Goal: Task Accomplishment & Management: Manage account settings

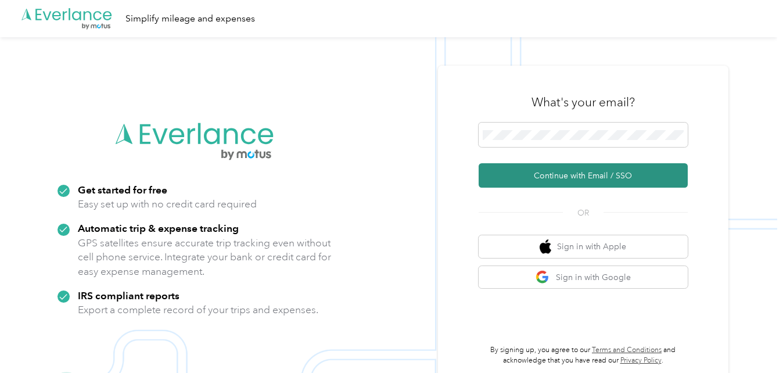
click at [576, 173] on button "Continue with Email / SSO" at bounding box center [583, 175] width 209 height 24
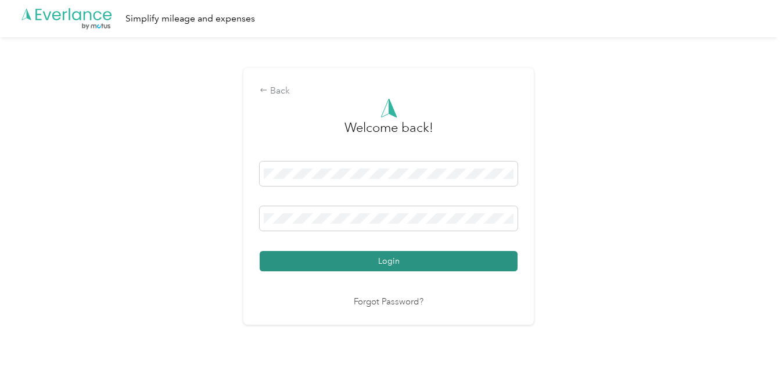
click at [431, 253] on button "Login" at bounding box center [389, 261] width 258 height 20
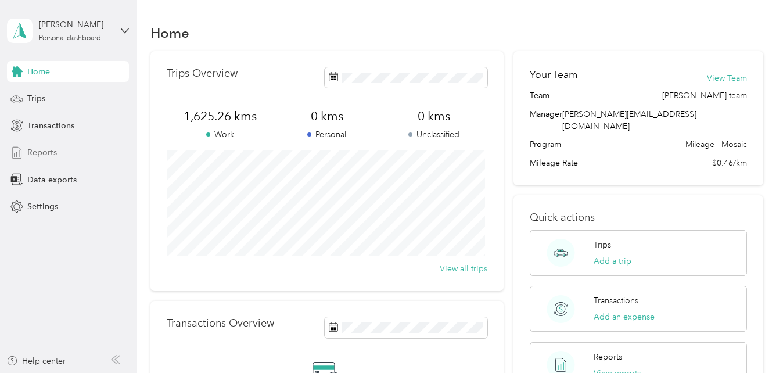
click at [62, 154] on div "Reports" at bounding box center [68, 152] width 122 height 21
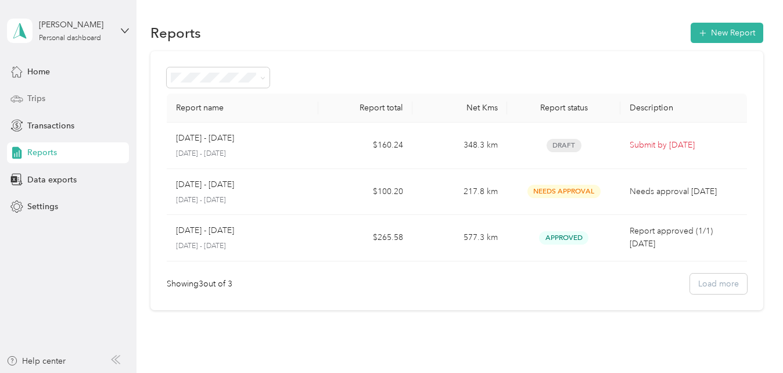
click at [61, 91] on div "Trips" at bounding box center [68, 98] width 122 height 21
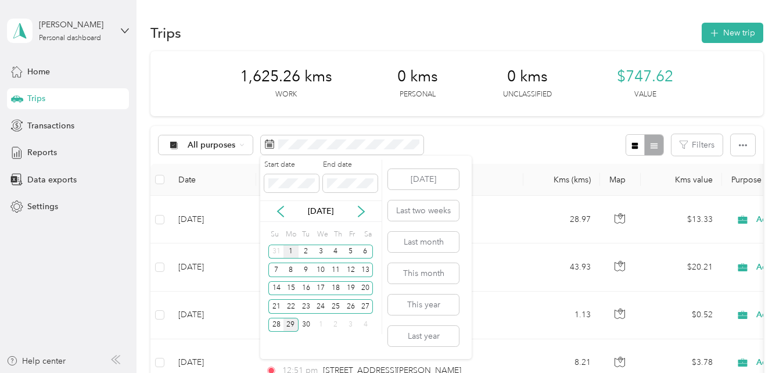
click at [292, 249] on div "1" at bounding box center [290, 252] width 15 height 15
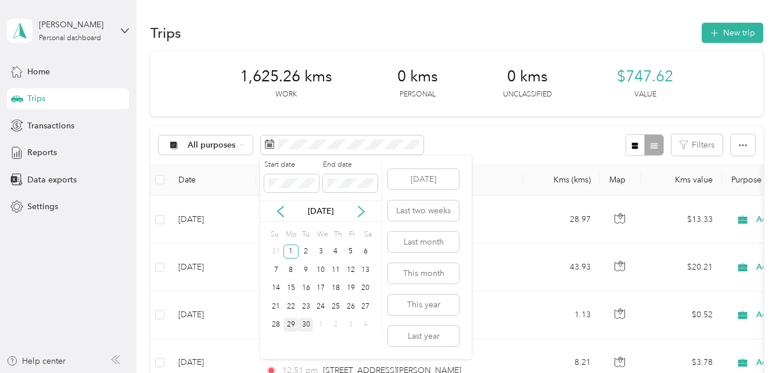
click at [303, 325] on div "30" at bounding box center [306, 325] width 15 height 15
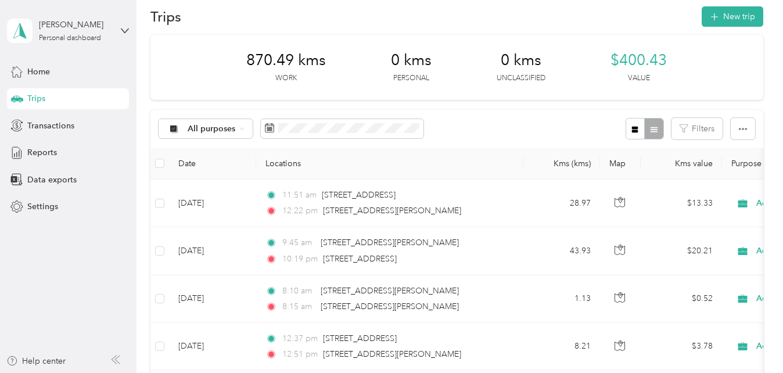
scroll to position [21, 0]
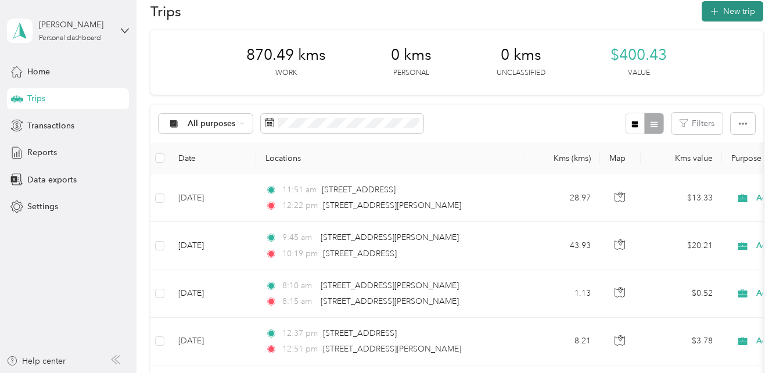
click at [755, 3] on button "New trip" at bounding box center [733, 11] width 62 height 20
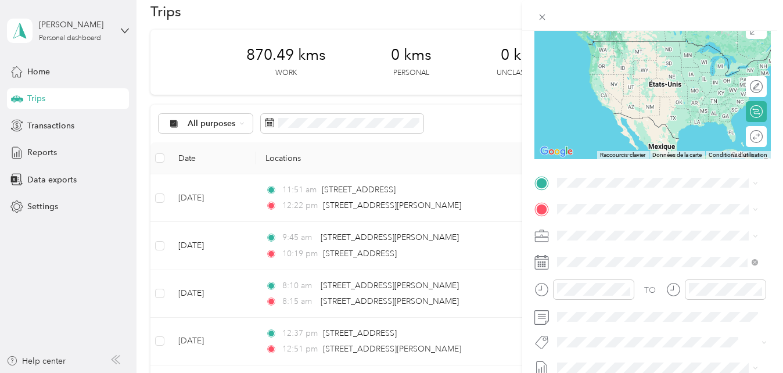
scroll to position [115, 0]
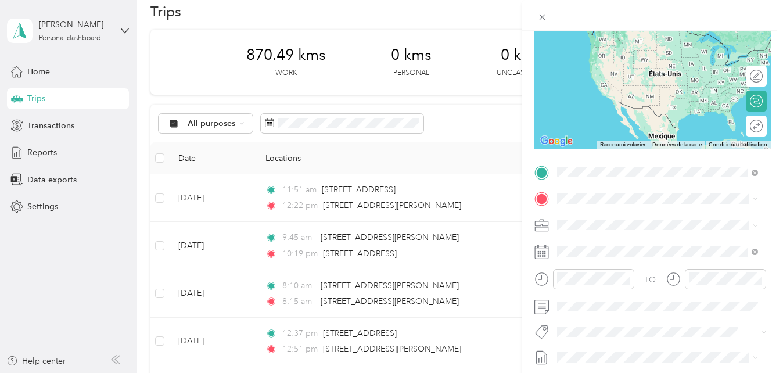
click at [608, 214] on span "[STREET_ADDRESS][PERSON_NAME]" at bounding box center [648, 214] width 138 height 10
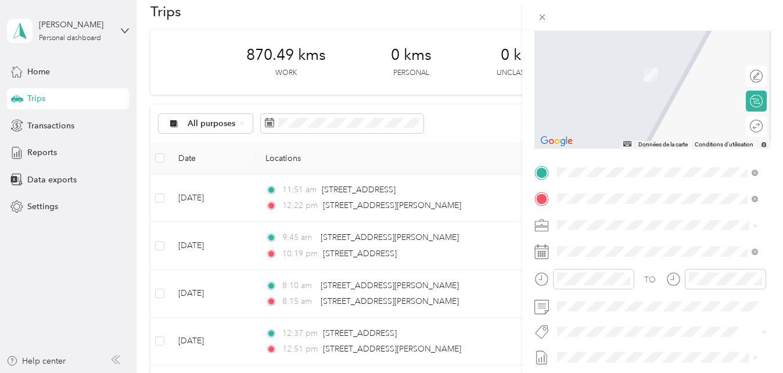
click at [634, 243] on span "[STREET_ADDRESS][PERSON_NAME]" at bounding box center [648, 240] width 138 height 10
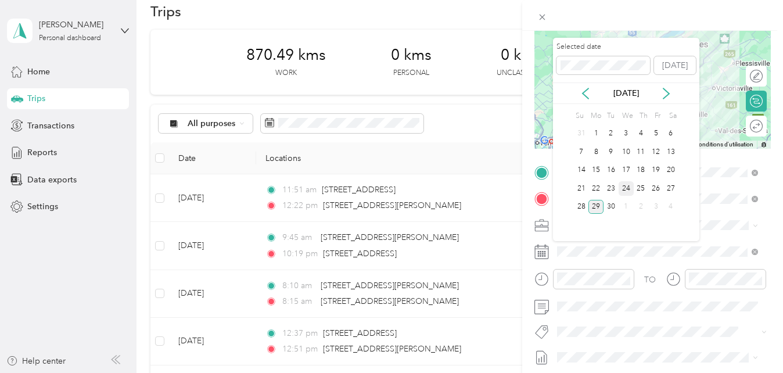
click at [623, 189] on div "24" at bounding box center [626, 188] width 15 height 15
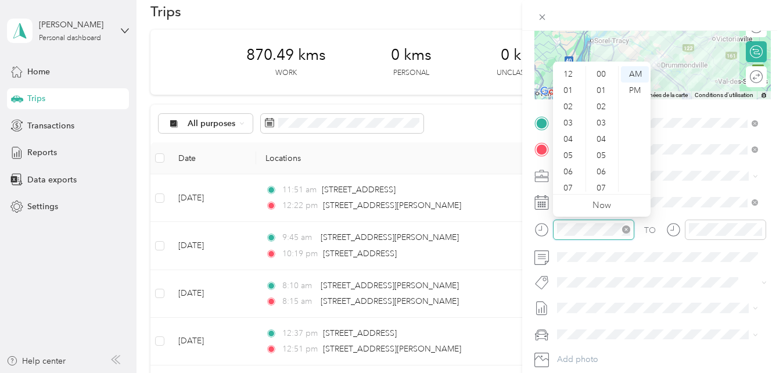
scroll to position [70, 0]
click at [570, 137] on div "08" at bounding box center [569, 135] width 28 height 16
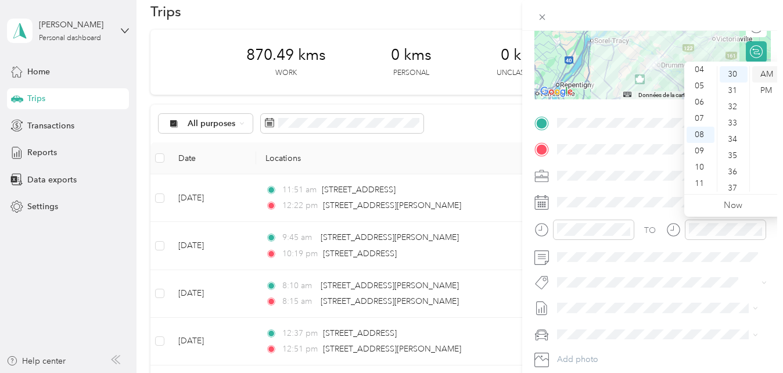
click at [763, 74] on div "AM" at bounding box center [766, 74] width 28 height 16
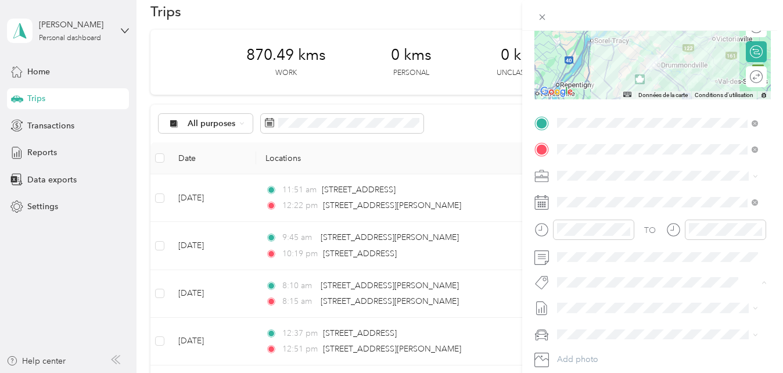
click at [598, 344] on span "Fab Team - R" at bounding box center [590, 348] width 42 height 10
click at [606, 324] on span "Fab Team - C" at bounding box center [590, 327] width 43 height 10
click at [606, 218] on span "Fab Beiersdorf" at bounding box center [592, 217] width 47 height 10
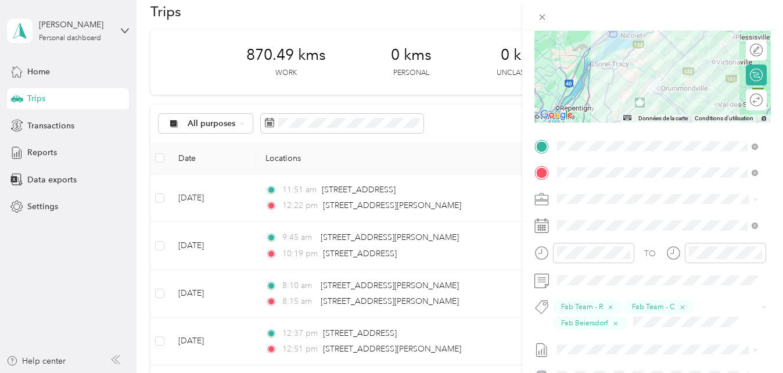
scroll to position [0, 0]
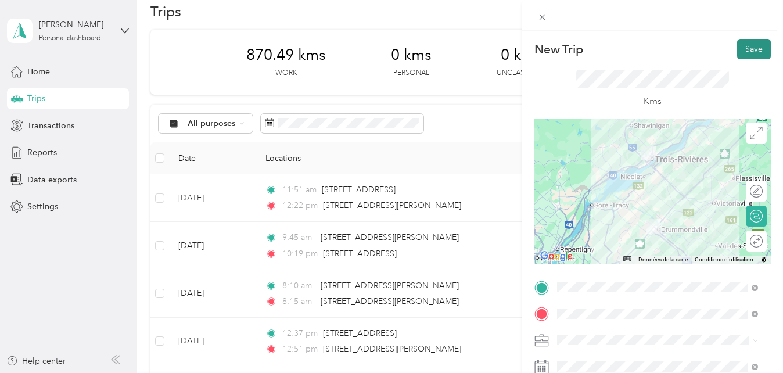
click at [749, 53] on button "Save" at bounding box center [754, 49] width 34 height 20
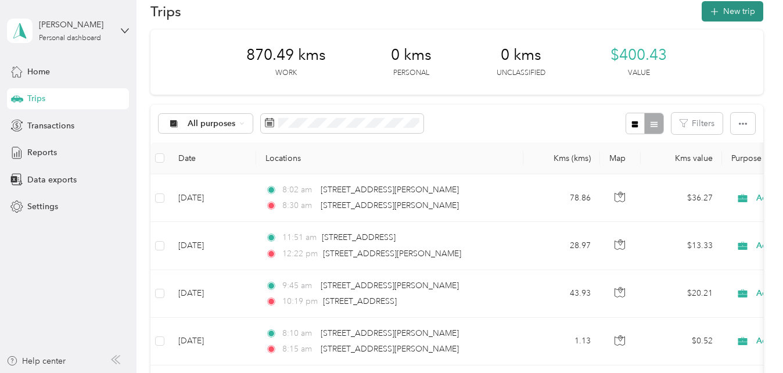
click at [745, 17] on button "New trip" at bounding box center [733, 11] width 62 height 20
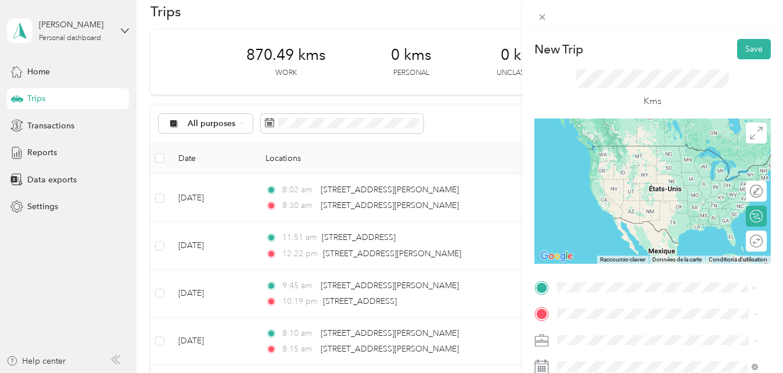
click at [645, 145] on span "[STREET_ADDRESS][PERSON_NAME]" at bounding box center [648, 145] width 138 height 10
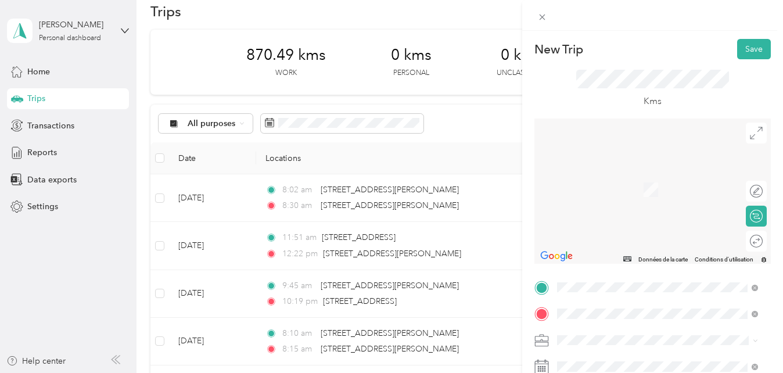
click at [626, 178] on span "[STREET_ADDRESS]" at bounding box center [616, 172] width 74 height 10
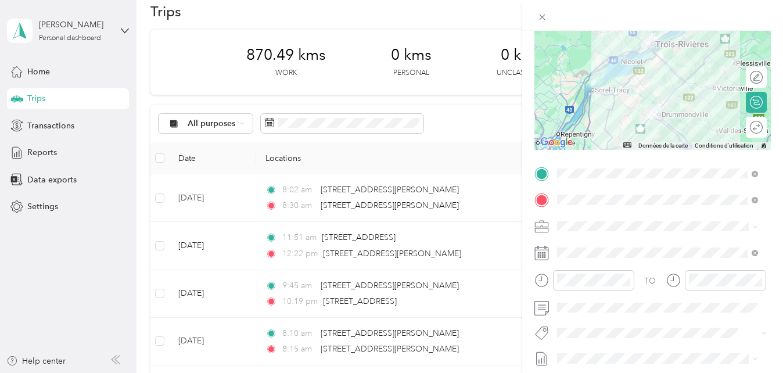
scroll to position [116, 0]
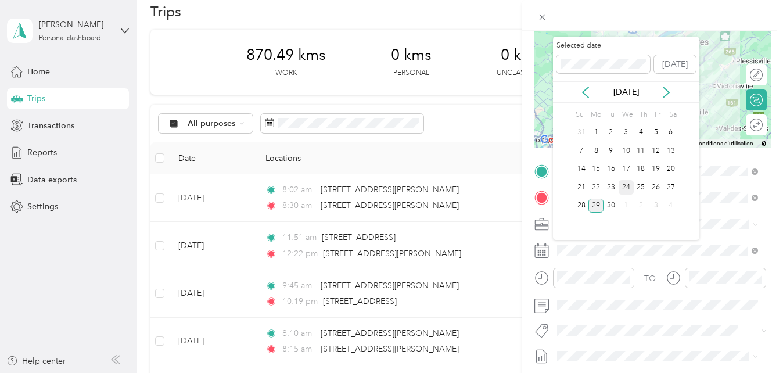
click at [629, 186] on div "24" at bounding box center [626, 187] width 15 height 15
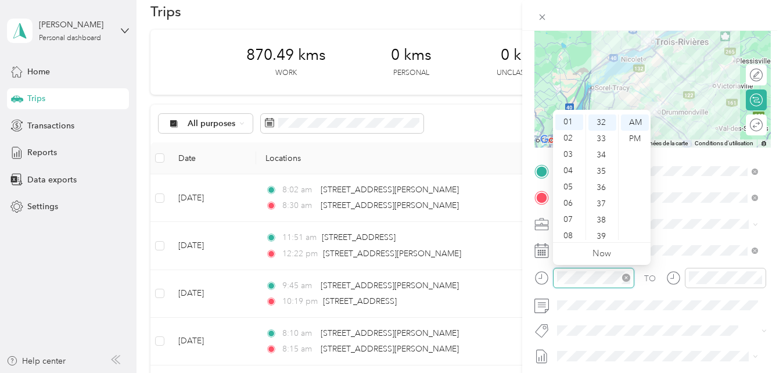
scroll to position [16, 0]
click at [570, 126] on div "01" at bounding box center [569, 122] width 28 height 16
click at [569, 120] on div "01" at bounding box center [569, 122] width 28 height 16
click at [641, 137] on div "PM" at bounding box center [635, 139] width 28 height 16
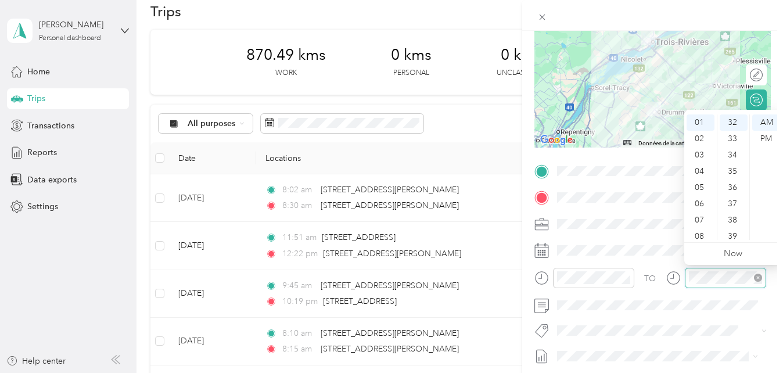
scroll to position [850, 0]
click at [767, 132] on div "PM" at bounding box center [766, 139] width 28 height 16
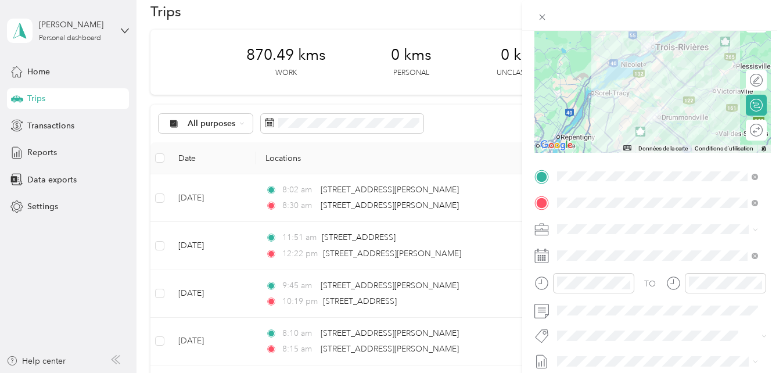
scroll to position [168, 0]
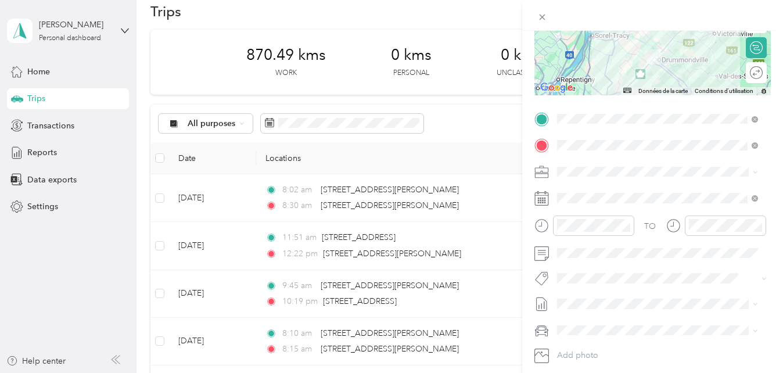
click at [587, 346] on span "Fab Team - R" at bounding box center [590, 343] width 42 height 10
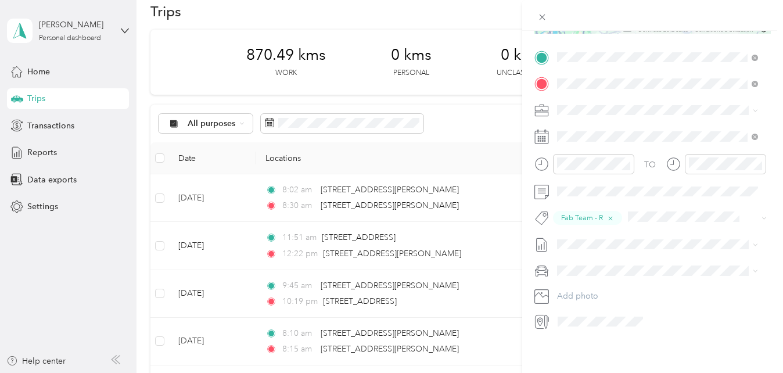
scroll to position [0, 0]
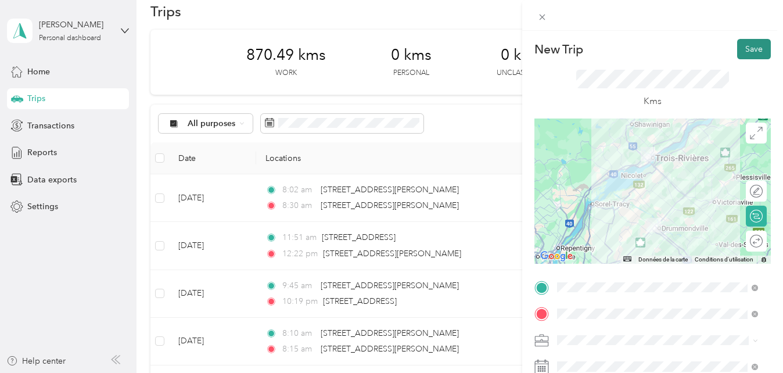
click at [744, 52] on button "Save" at bounding box center [754, 49] width 34 height 20
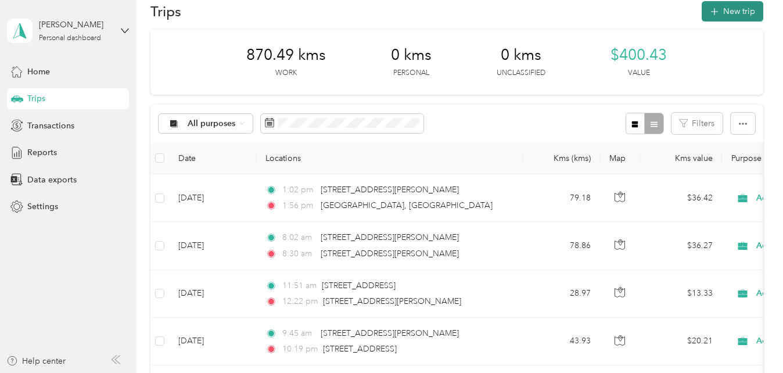
click at [741, 5] on button "New trip" at bounding box center [733, 11] width 62 height 20
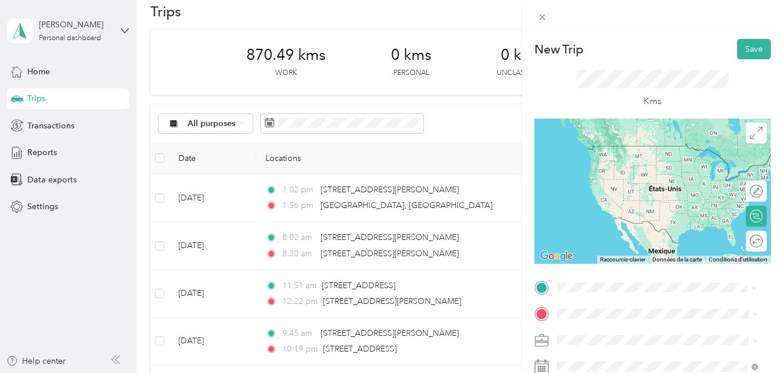
click at [640, 196] on span "[STREET_ADDRESS]" at bounding box center [616, 190] width 74 height 10
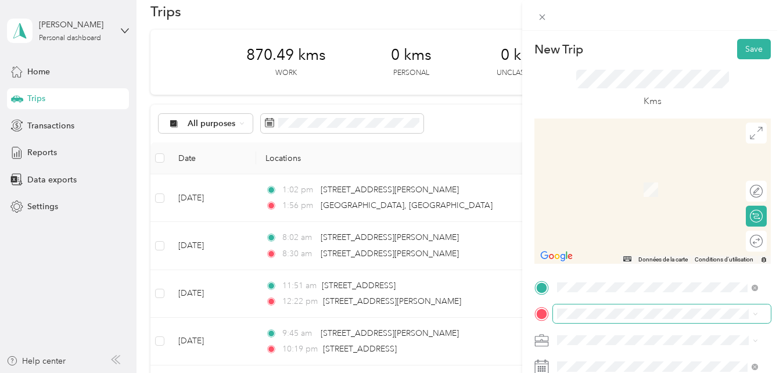
click at [608, 320] on span at bounding box center [662, 313] width 218 height 19
click at [639, 175] on span "[STREET_ADDRESS][PERSON_NAME]" at bounding box center [648, 172] width 138 height 10
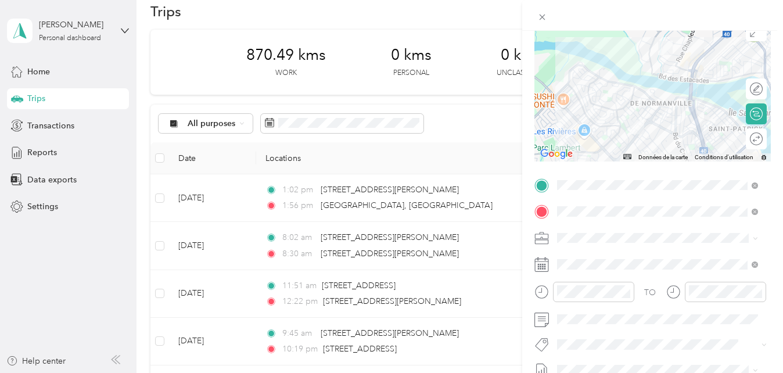
scroll to position [148, 0]
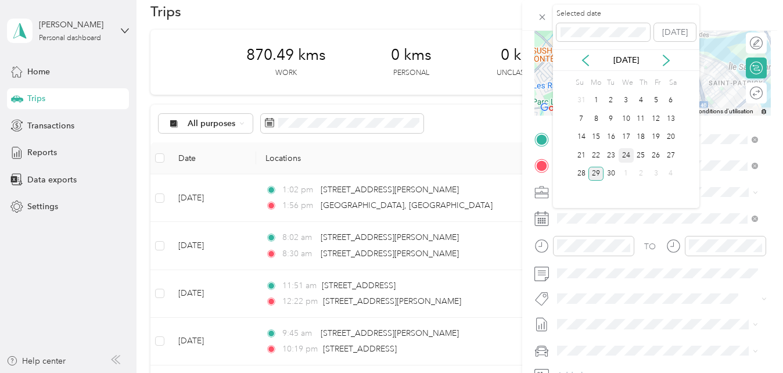
click at [629, 157] on div "24" at bounding box center [626, 155] width 15 height 15
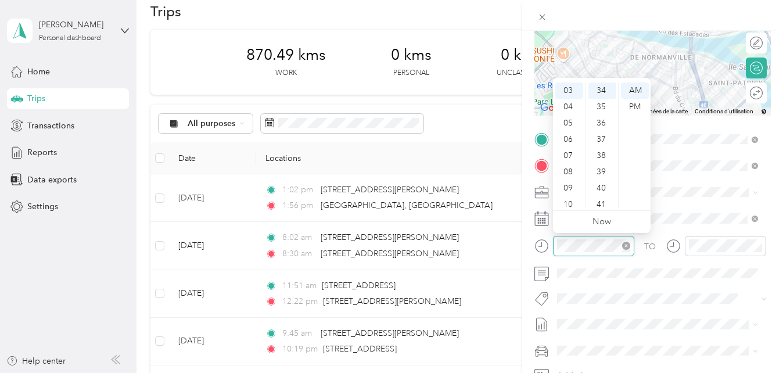
scroll to position [49, 0]
click at [641, 107] on div "PM" at bounding box center [635, 107] width 28 height 16
click at [601, 114] on div "17" at bounding box center [602, 118] width 28 height 16
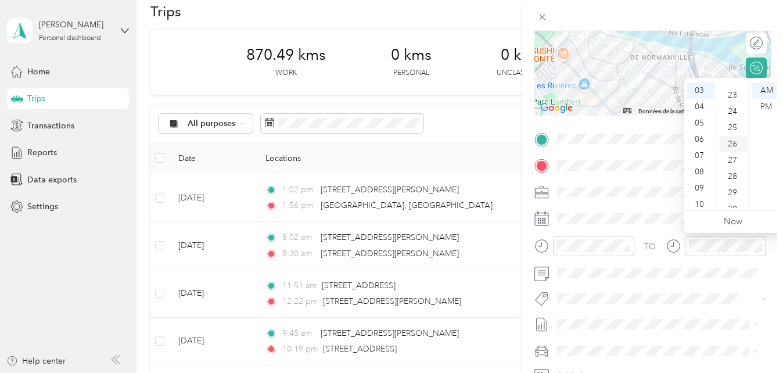
scroll to position [380, 0]
click at [728, 181] on div "29" at bounding box center [734, 182] width 28 height 16
click at [766, 106] on div "PM" at bounding box center [766, 107] width 28 height 16
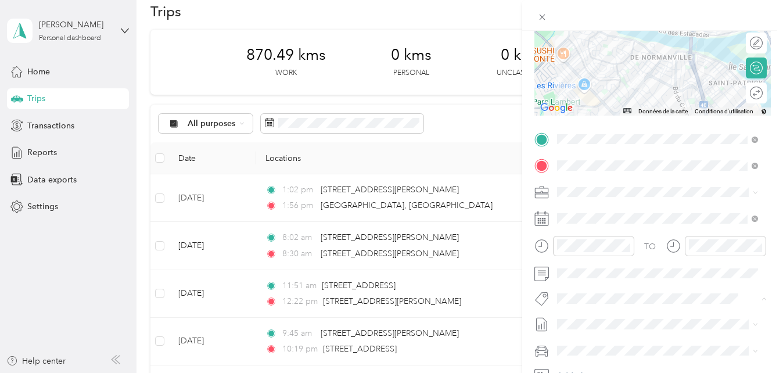
click at [603, 272] on button "Fab Team - R" at bounding box center [590, 278] width 58 height 15
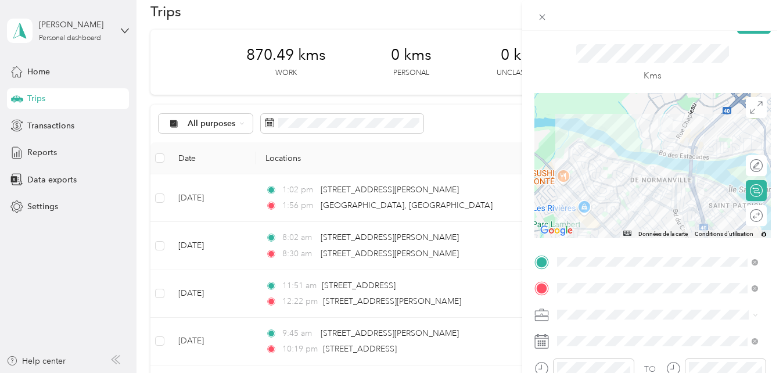
scroll to position [0, 0]
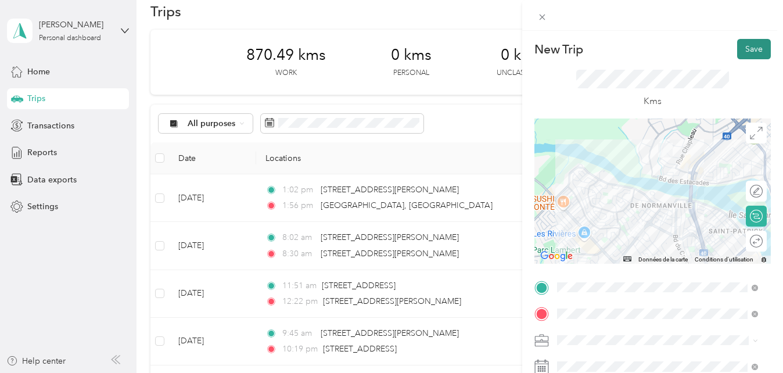
click at [746, 47] on button "Save" at bounding box center [754, 49] width 34 height 20
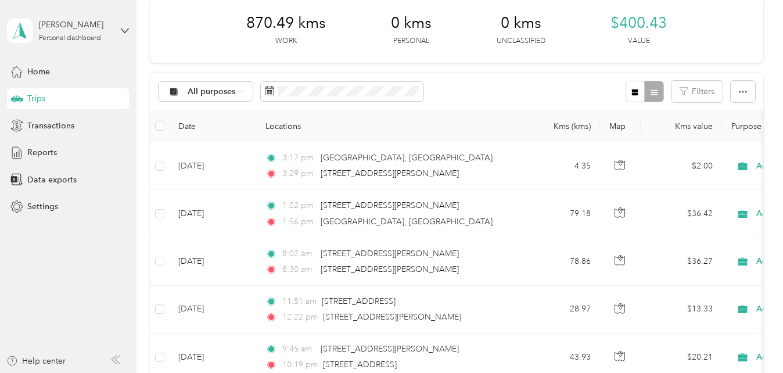
scroll to position [19, 0]
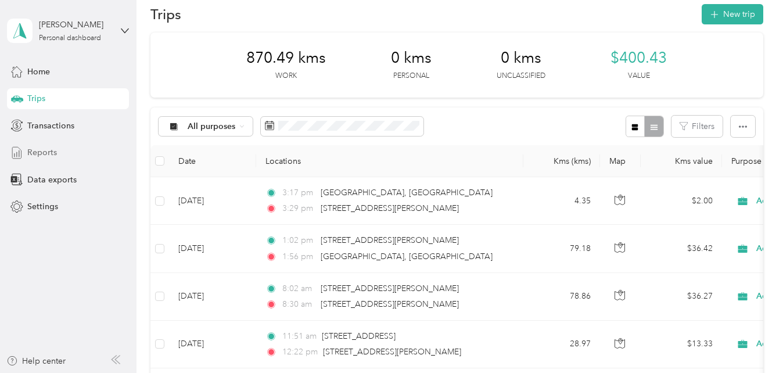
click at [56, 151] on span "Reports" at bounding box center [42, 152] width 30 height 12
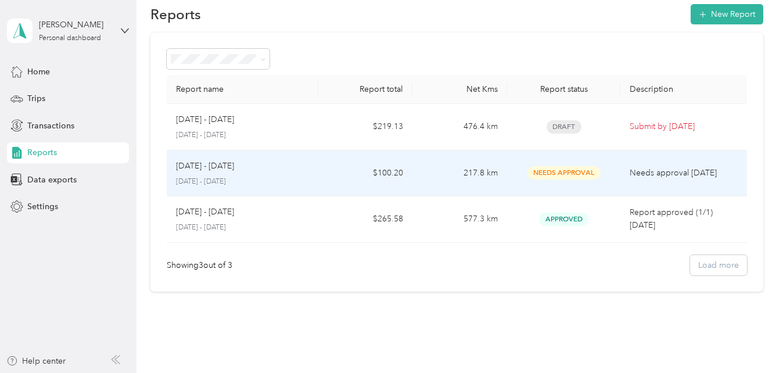
click at [275, 163] on div "[DATE] - [DATE]" at bounding box center [242, 166] width 132 height 13
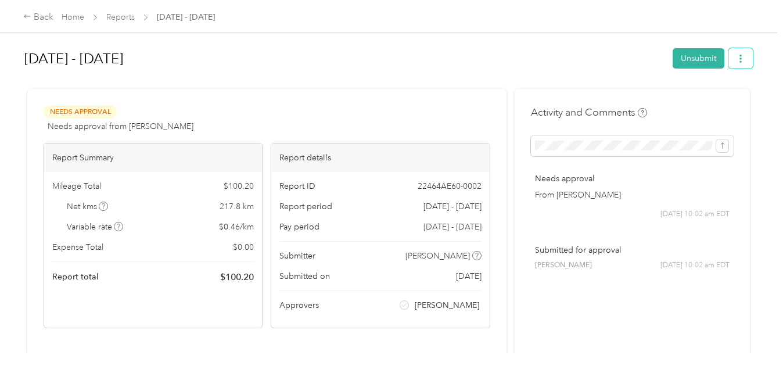
click at [729, 63] on button "button" at bounding box center [740, 58] width 24 height 20
click at [599, 52] on h1 "[DATE] - [DATE]" at bounding box center [344, 59] width 640 height 28
click at [673, 55] on button "Unsubmit" at bounding box center [699, 58] width 52 height 20
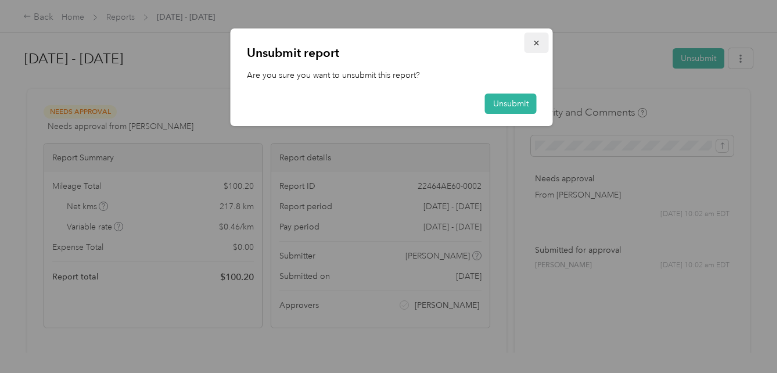
click at [539, 44] on icon "button" at bounding box center [537, 43] width 8 height 8
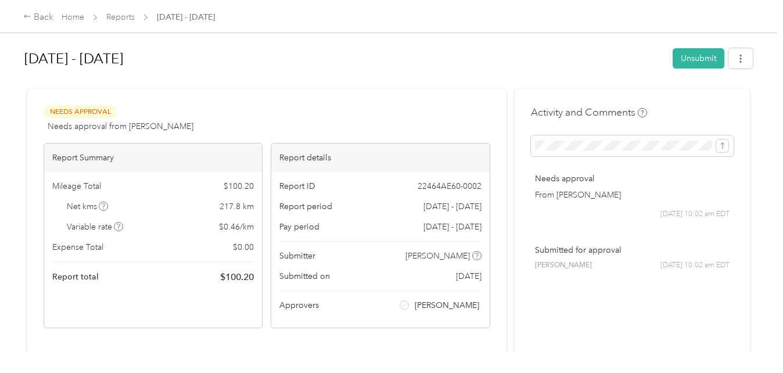
click at [81, 111] on span "Needs Approval" at bounding box center [80, 111] width 73 height 13
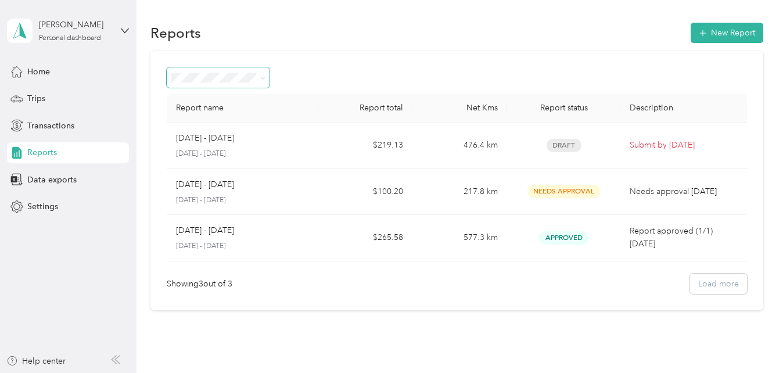
click at [257, 70] on span at bounding box center [218, 77] width 103 height 20
click at [261, 73] on span at bounding box center [262, 78] width 5 height 10
click at [261, 80] on icon at bounding box center [262, 78] width 5 height 5
click at [318, 58] on div "Report name Report total Net Kms Report status Description [DATE] - [DATE] [DAT…" at bounding box center [456, 180] width 612 height 259
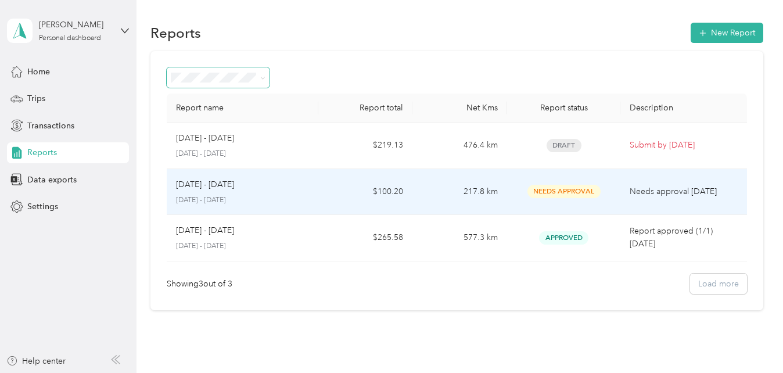
click at [729, 186] on p "Needs approval [DATE]" at bounding box center [683, 191] width 107 height 13
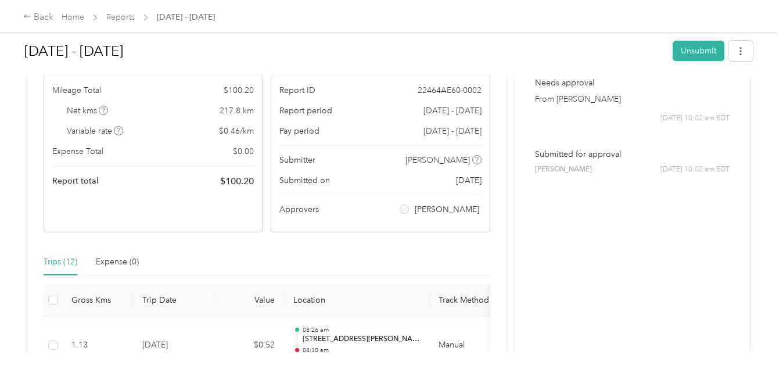
scroll to position [103, 0]
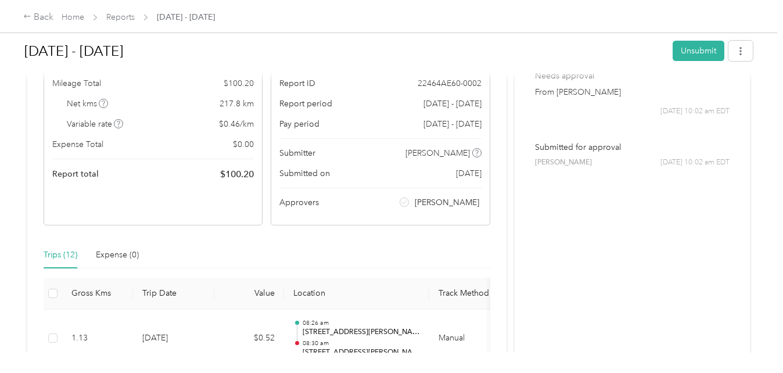
click at [660, 161] on span "[DATE] 10:02 am EDT" at bounding box center [694, 162] width 69 height 10
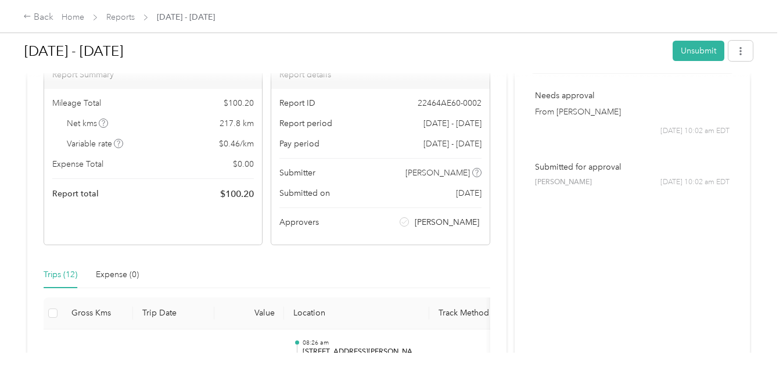
scroll to position [0, 0]
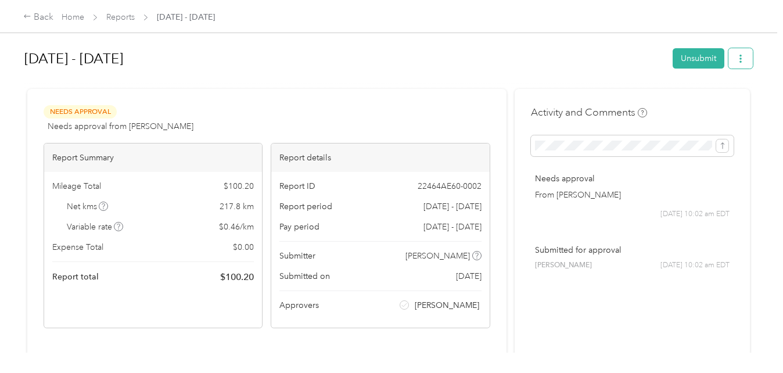
click at [737, 56] on icon "button" at bounding box center [741, 59] width 8 height 8
click at [610, 52] on h1 "[DATE] - [DATE]" at bounding box center [344, 59] width 640 height 28
click at [46, 19] on div "Back" at bounding box center [38, 17] width 30 height 14
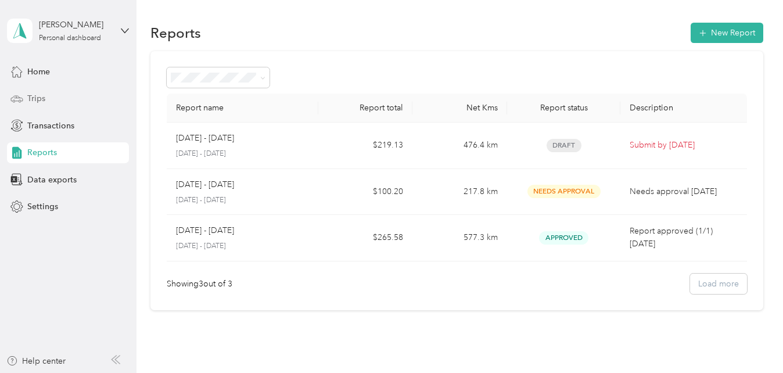
click at [37, 102] on span "Trips" at bounding box center [36, 98] width 18 height 12
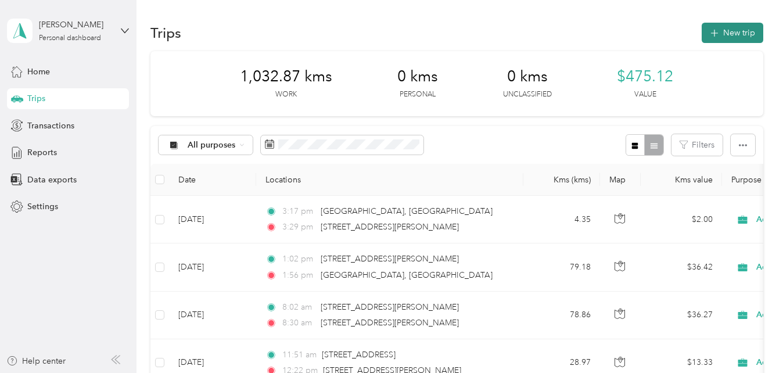
click at [718, 30] on button "New trip" at bounding box center [733, 33] width 62 height 20
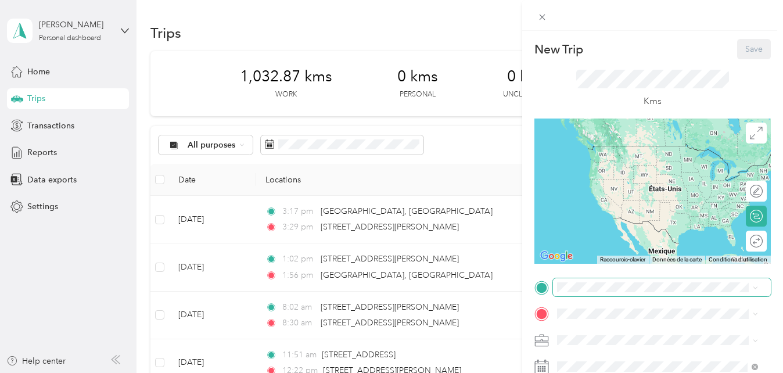
click at [600, 295] on span at bounding box center [662, 287] width 218 height 19
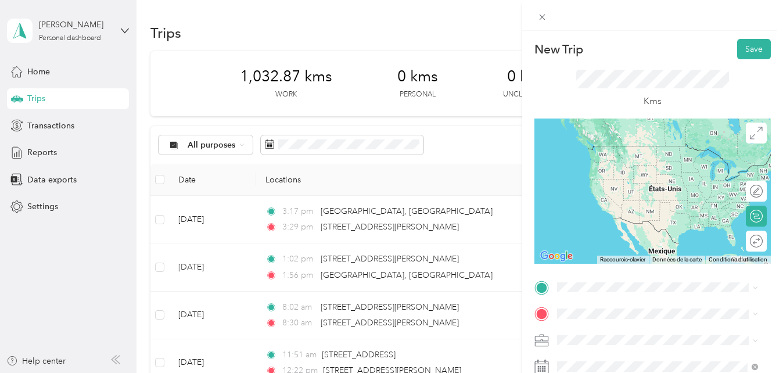
click at [628, 150] on span "[STREET_ADDRESS][PERSON_NAME]" at bounding box center [648, 144] width 138 height 10
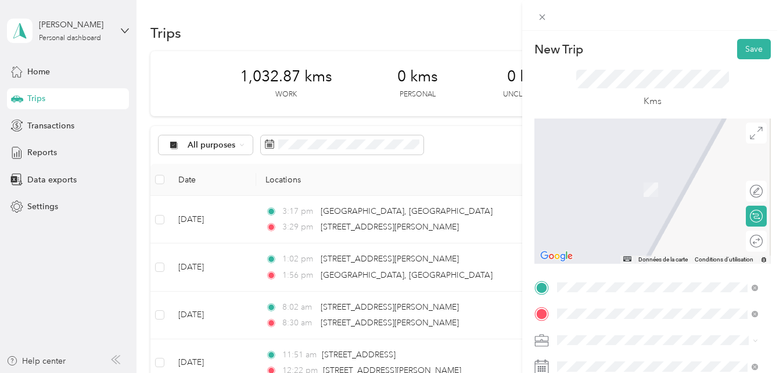
click at [619, 178] on span "[STREET_ADDRESS]" at bounding box center [616, 172] width 74 height 10
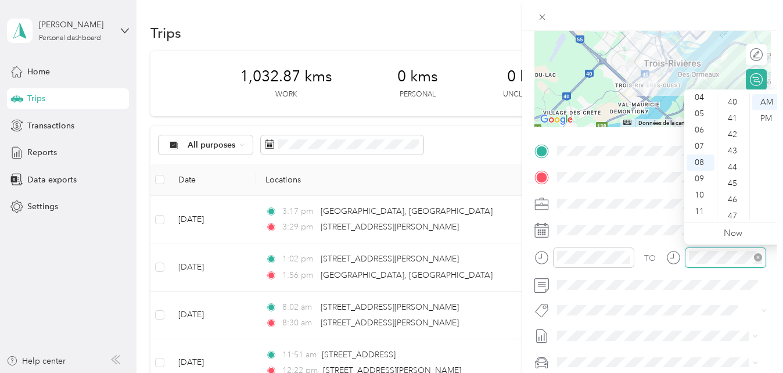
scroll to position [81, 0]
click at [771, 100] on div "AM" at bounding box center [766, 102] width 28 height 16
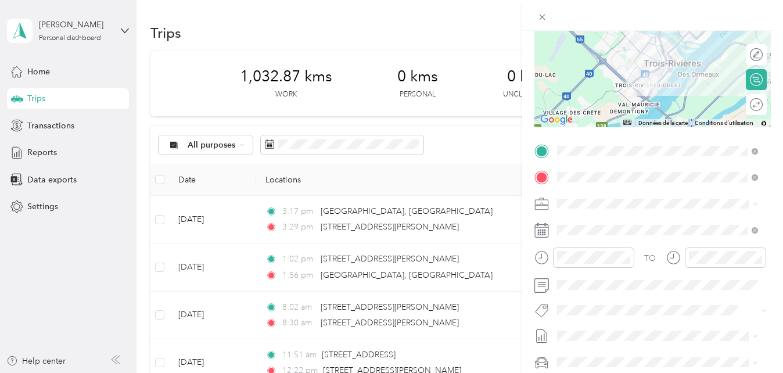
click at [591, 285] on span "Fab Team - R" at bounding box center [590, 289] width 42 height 10
click at [596, 259] on li "Fab Team - C" at bounding box center [657, 267] width 209 height 23
click at [606, 245] on span "Fab Beiersdorf" at bounding box center [592, 245] width 47 height 10
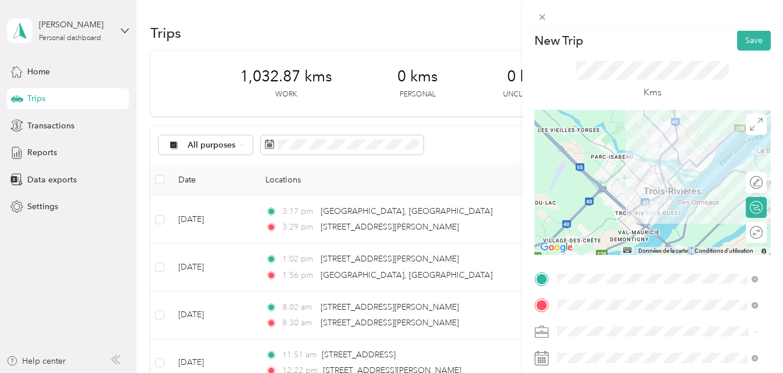
scroll to position [0, 0]
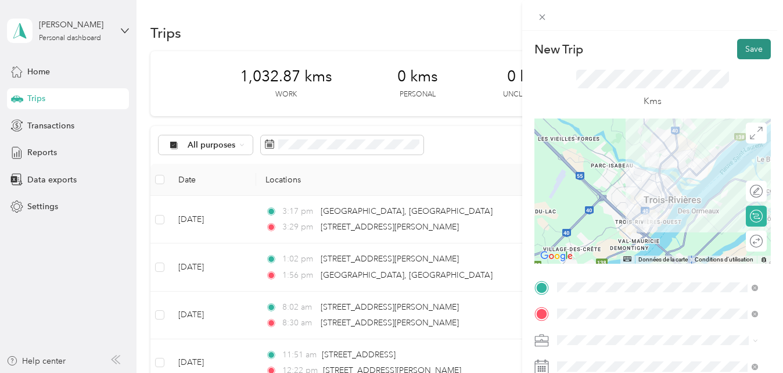
click at [742, 49] on button "Save" at bounding box center [754, 49] width 34 height 20
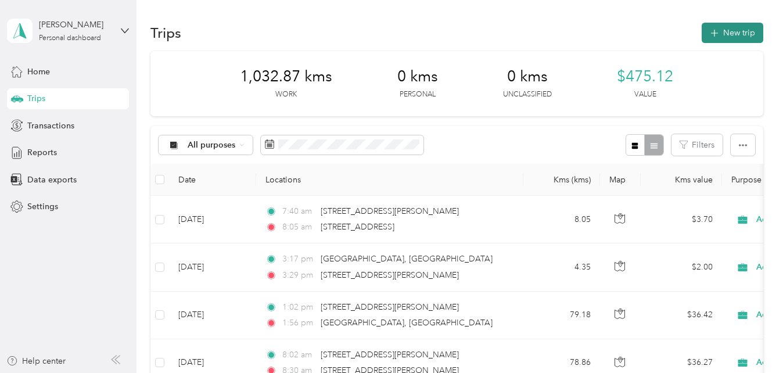
click at [739, 34] on button "New trip" at bounding box center [733, 33] width 62 height 20
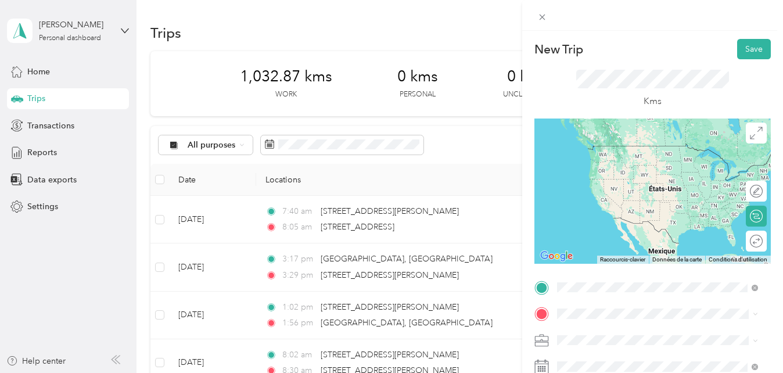
click at [628, 147] on span "[STREET_ADDRESS]" at bounding box center [616, 146] width 74 height 10
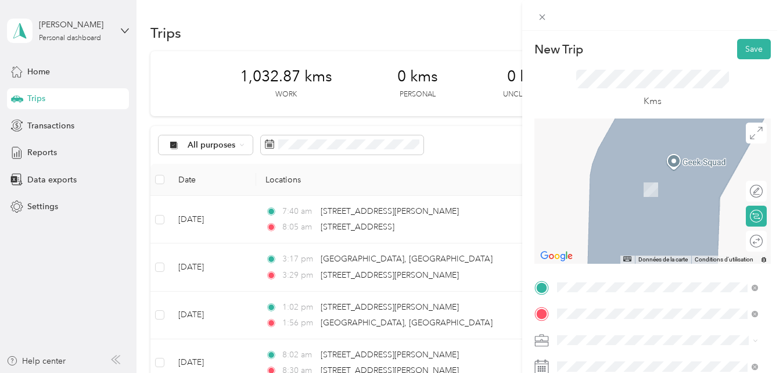
click at [627, 175] on span "[STREET_ADDRESS][PERSON_NAME]" at bounding box center [648, 172] width 138 height 10
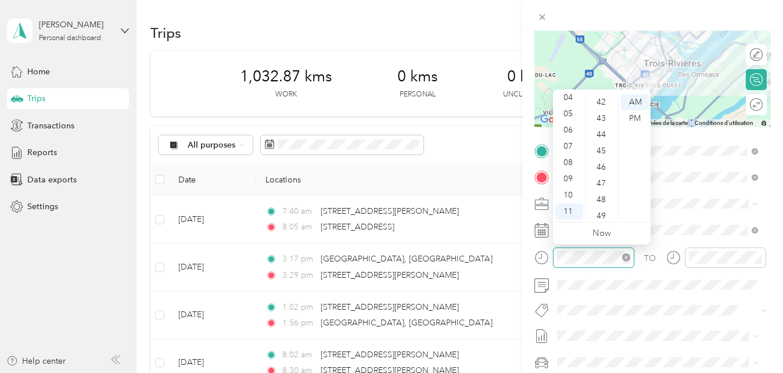
scroll to position [850, 0]
click at [634, 102] on div "AM" at bounding box center [635, 102] width 28 height 16
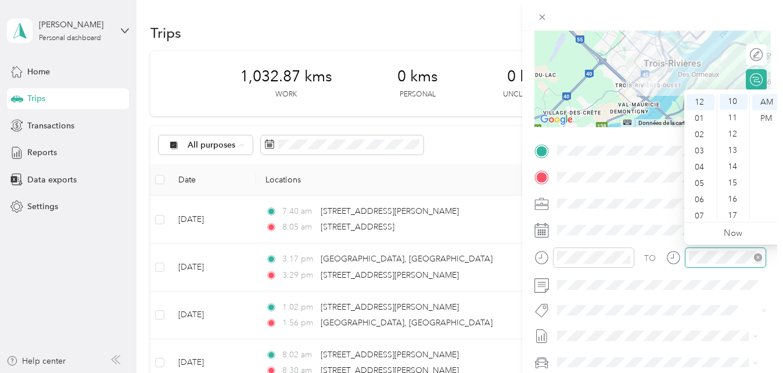
scroll to position [163, 0]
click at [767, 119] on div "PM" at bounding box center [766, 118] width 28 height 16
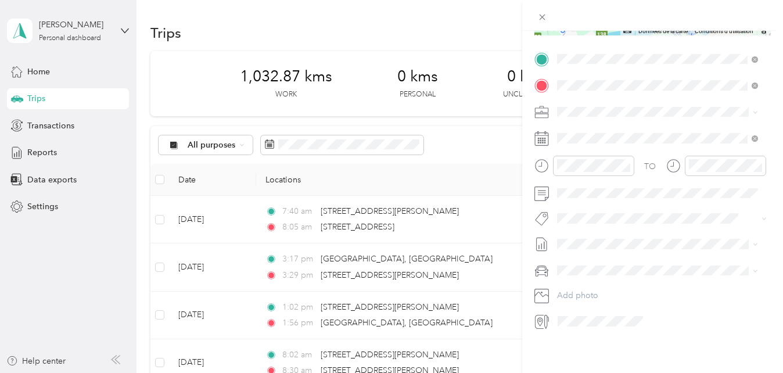
scroll to position [0, 0]
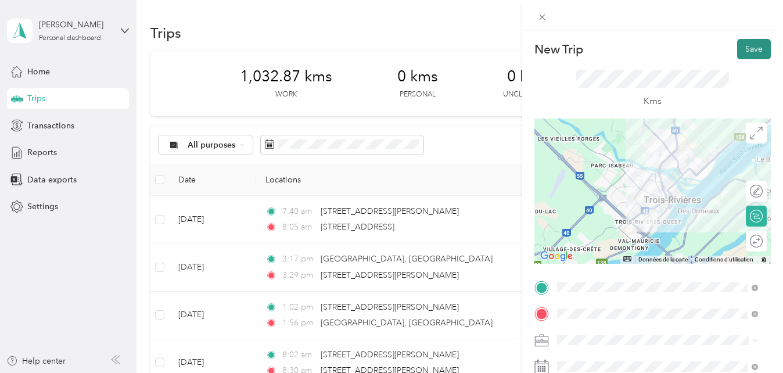
click at [745, 45] on button "Save" at bounding box center [754, 49] width 34 height 20
